Goal: Task Accomplishment & Management: Manage account settings

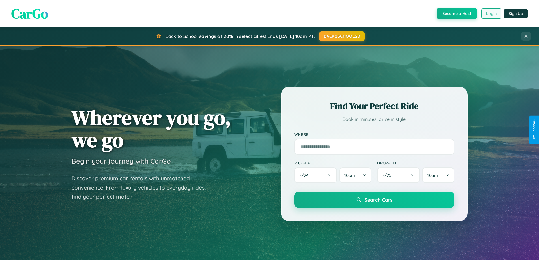
click at [491, 14] on button "Login" at bounding box center [491, 13] width 20 height 10
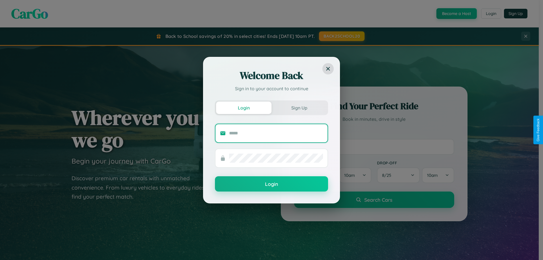
click at [276, 133] on input "text" at bounding box center [276, 133] width 94 height 9
type input "**********"
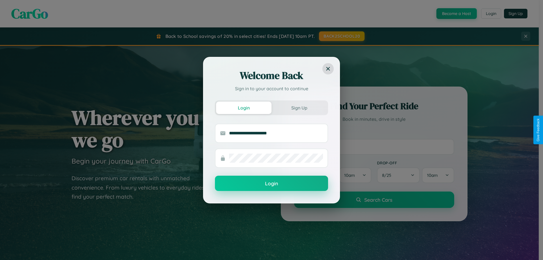
click at [272, 184] on button "Login" at bounding box center [271, 183] width 113 height 15
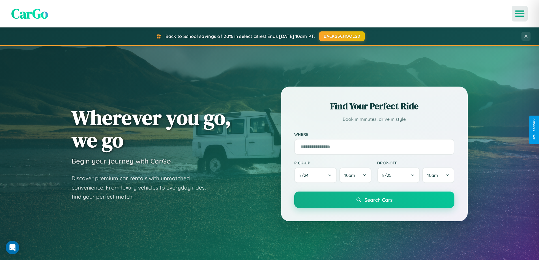
click at [520, 14] on icon "Open menu" at bounding box center [520, 13] width 8 height 5
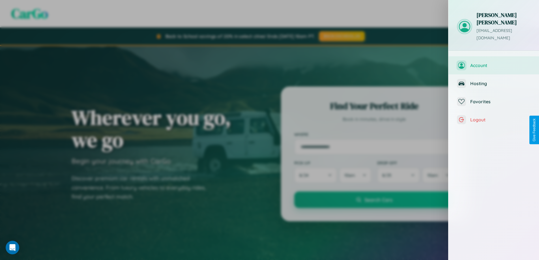
click at [494, 63] on span "Account" at bounding box center [500, 66] width 60 height 6
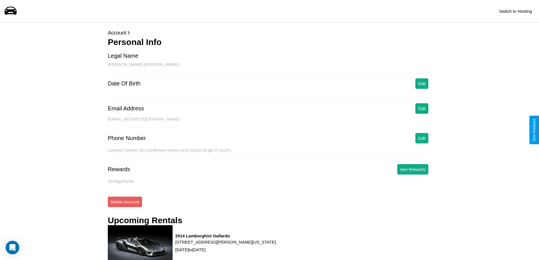
scroll to position [169, 0]
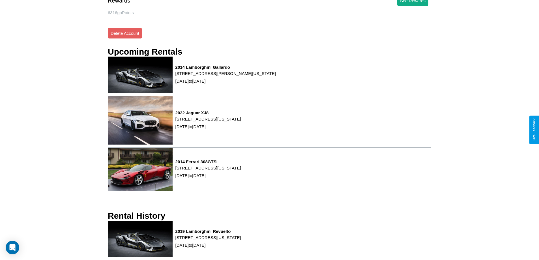
click at [241, 240] on p "[STREET_ADDRESS][US_STATE]" at bounding box center [208, 238] width 66 height 8
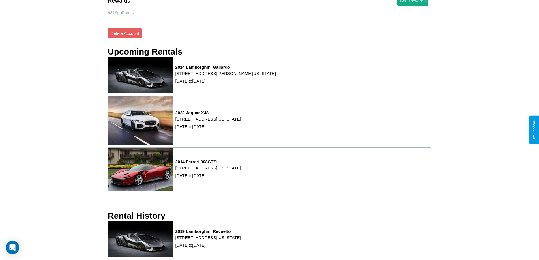
click at [241, 240] on p "[STREET_ADDRESS][US_STATE]" at bounding box center [208, 238] width 66 height 8
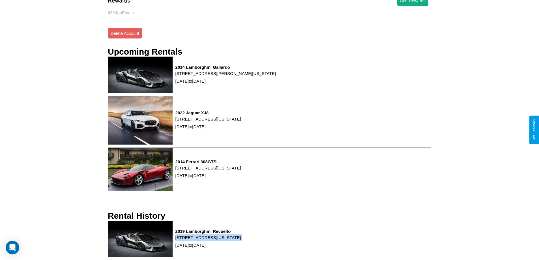
click at [241, 240] on p "[STREET_ADDRESS][US_STATE]" at bounding box center [208, 238] width 66 height 8
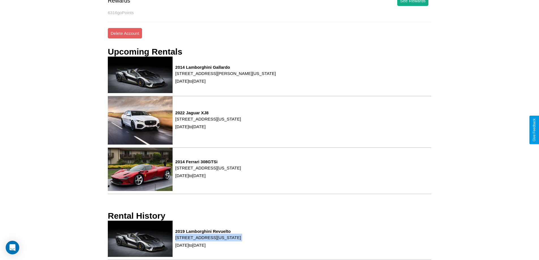
click at [241, 240] on p "[STREET_ADDRESS][US_STATE]" at bounding box center [208, 238] width 66 height 8
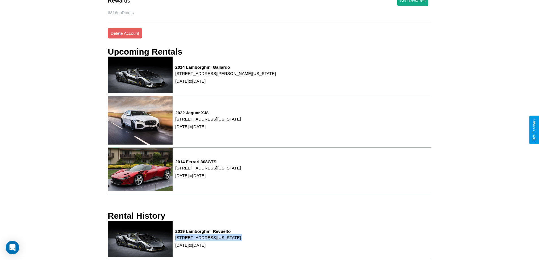
click at [241, 240] on p "[STREET_ADDRESS][US_STATE]" at bounding box center [208, 238] width 66 height 8
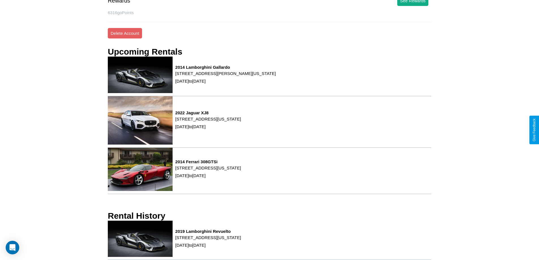
scroll to position [0, 0]
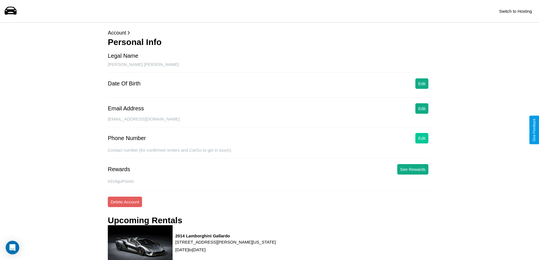
click at [422, 138] on button "Edit" at bounding box center [422, 138] width 13 height 10
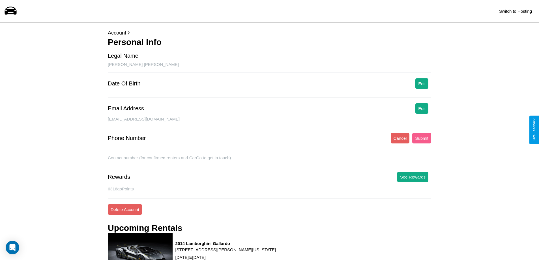
click at [140, 151] on input "text" at bounding box center [140, 150] width 65 height 9
type input "**********"
click at [422, 138] on button "Submit" at bounding box center [421, 138] width 19 height 10
